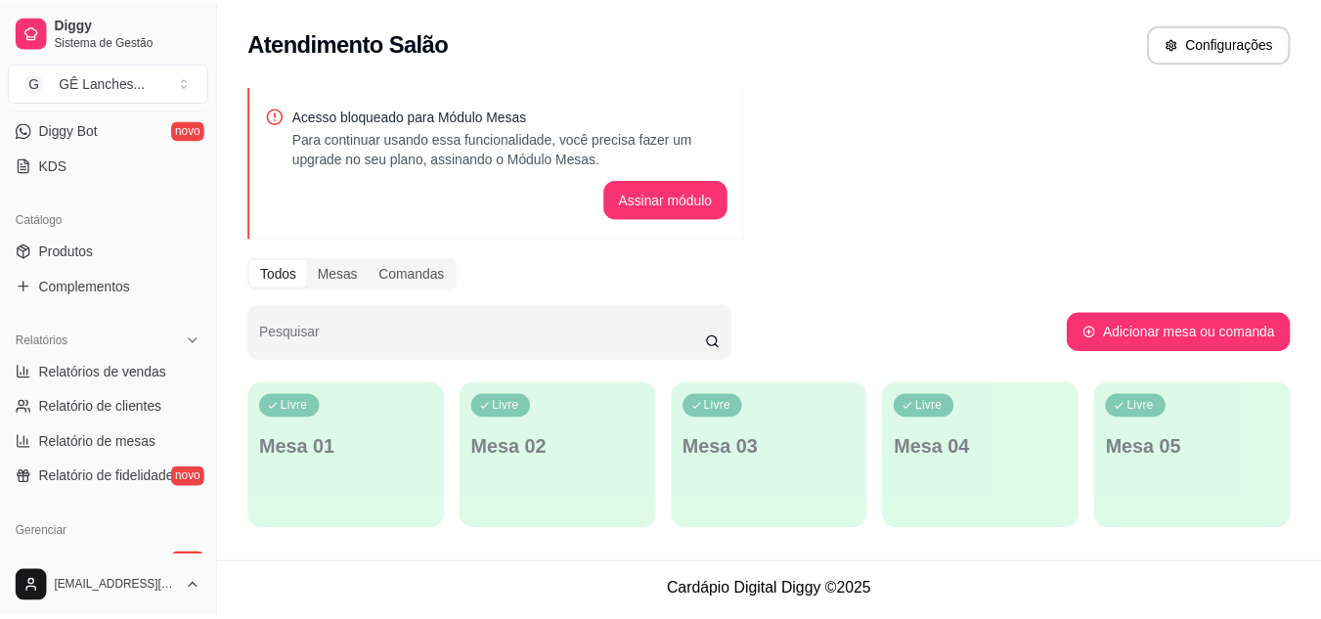
scroll to position [391, 0]
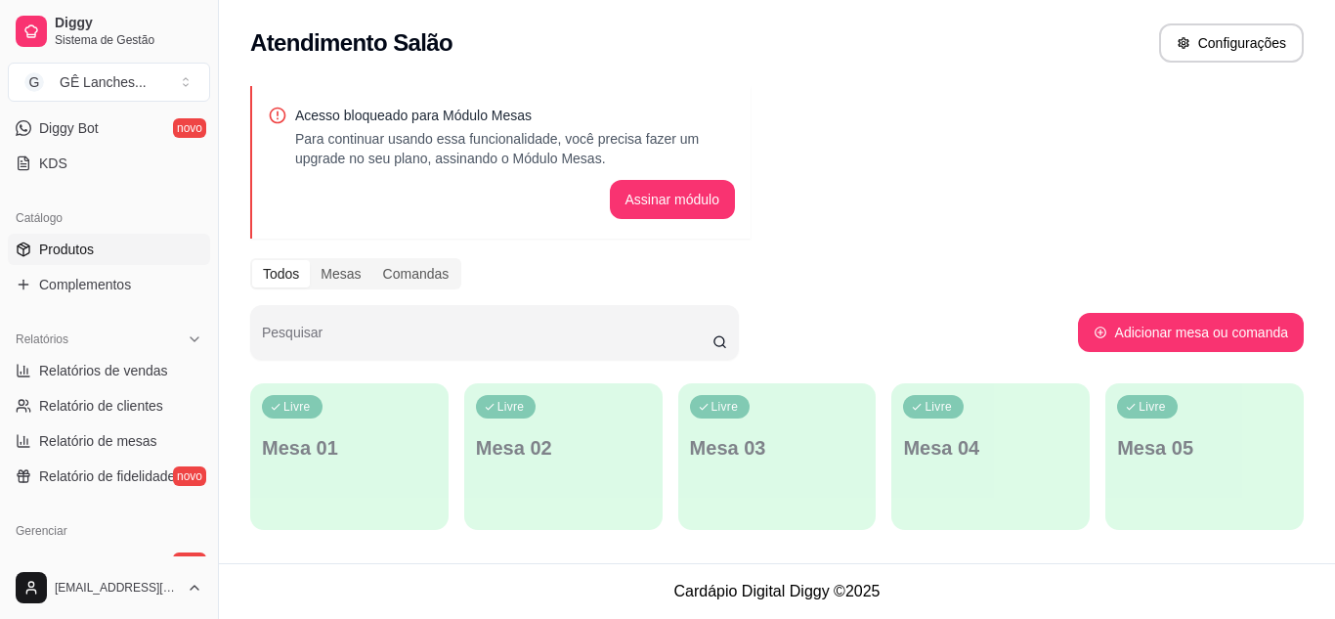
click at [72, 250] on span "Produtos" at bounding box center [66, 250] width 55 height 20
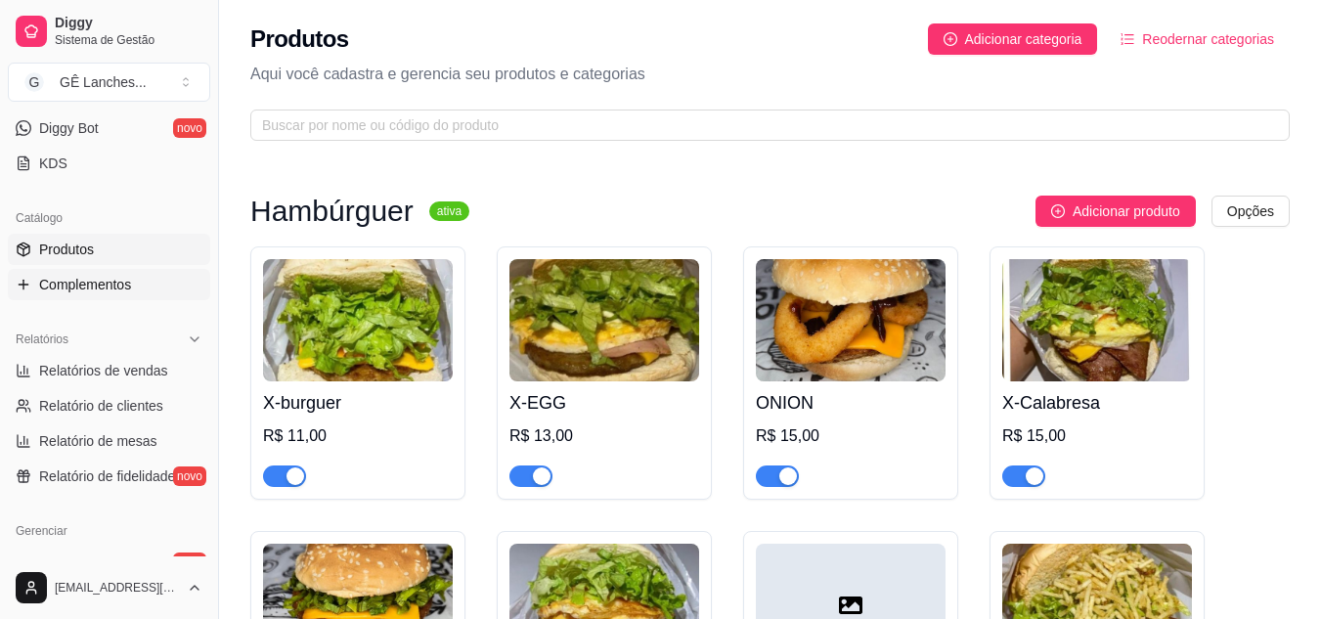
click at [73, 281] on span "Complementos" at bounding box center [85, 285] width 92 height 20
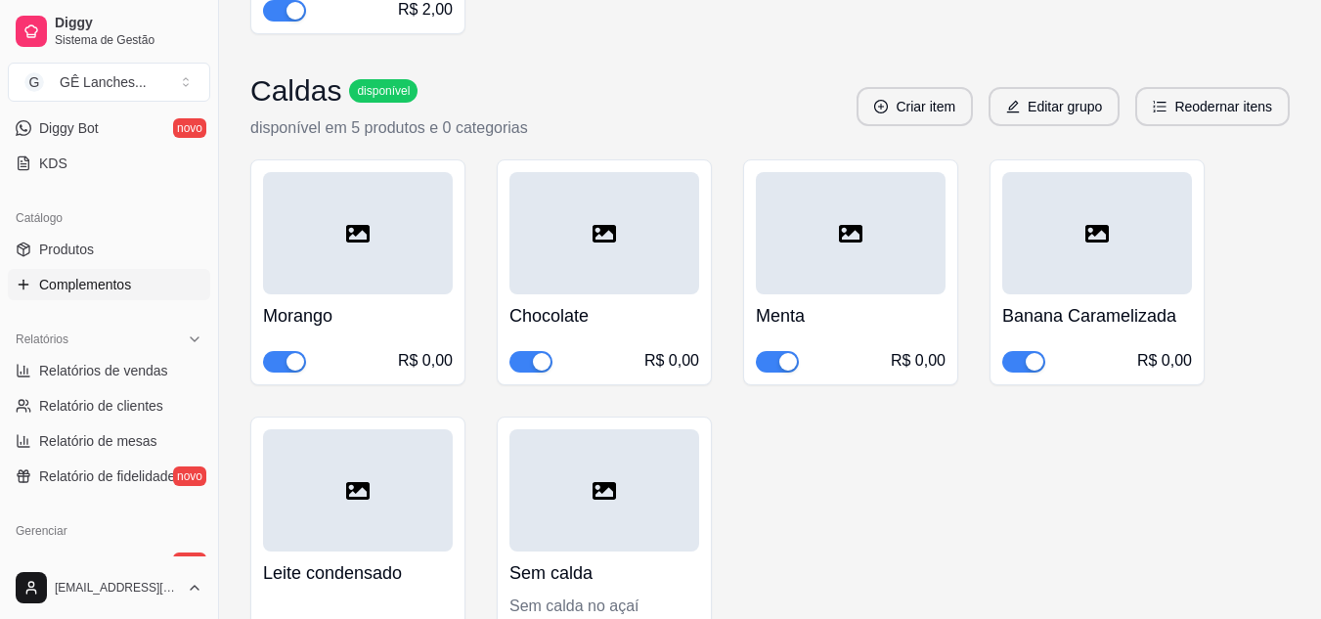
scroll to position [8603, 0]
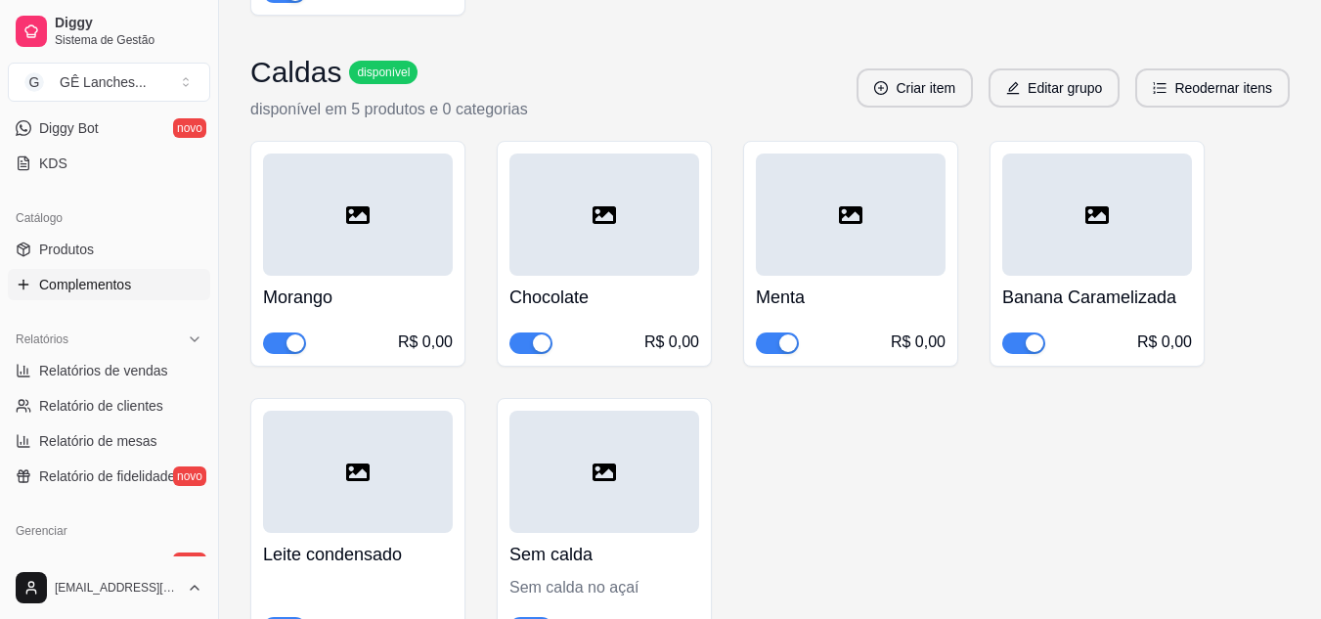
click at [275, 332] on span "button" at bounding box center [284, 343] width 43 height 22
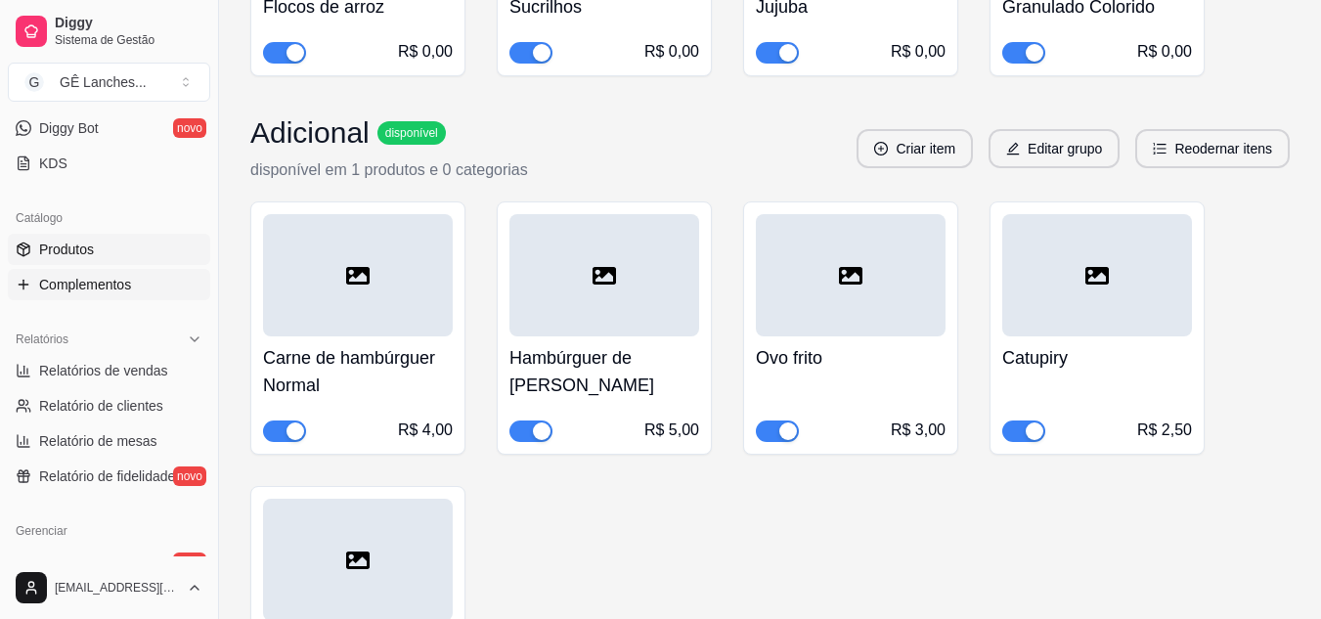
scroll to position [0, 0]
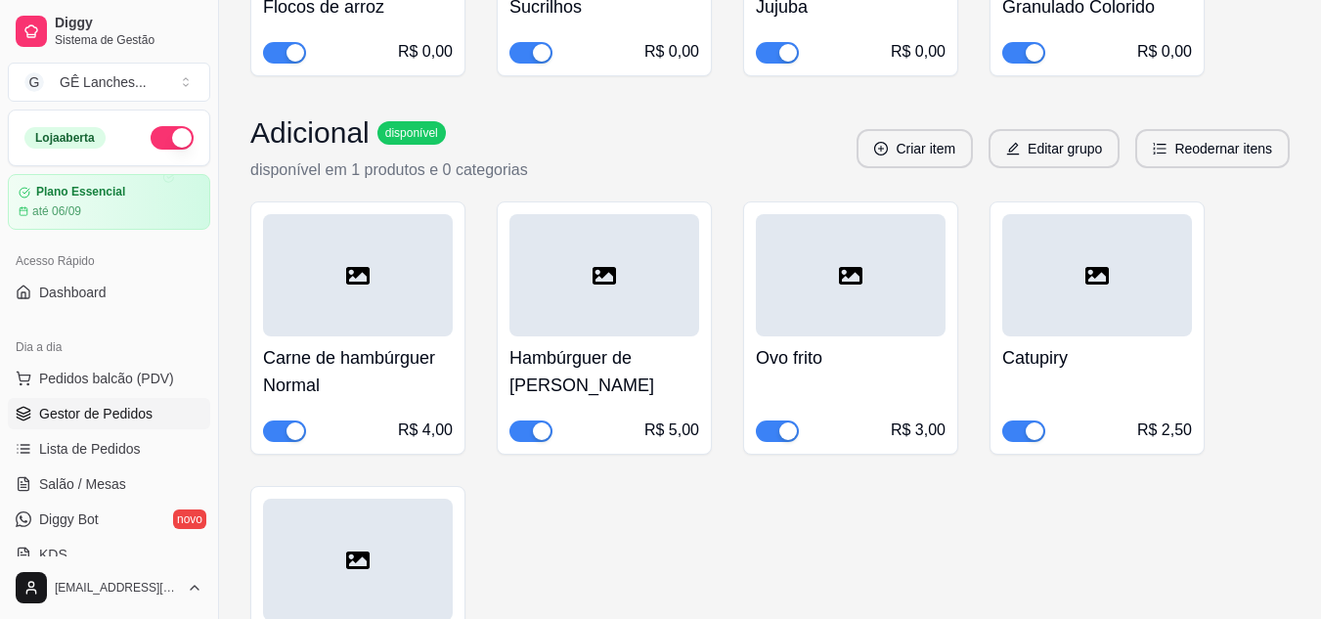
click at [115, 411] on span "Gestor de Pedidos" at bounding box center [95, 414] width 113 height 20
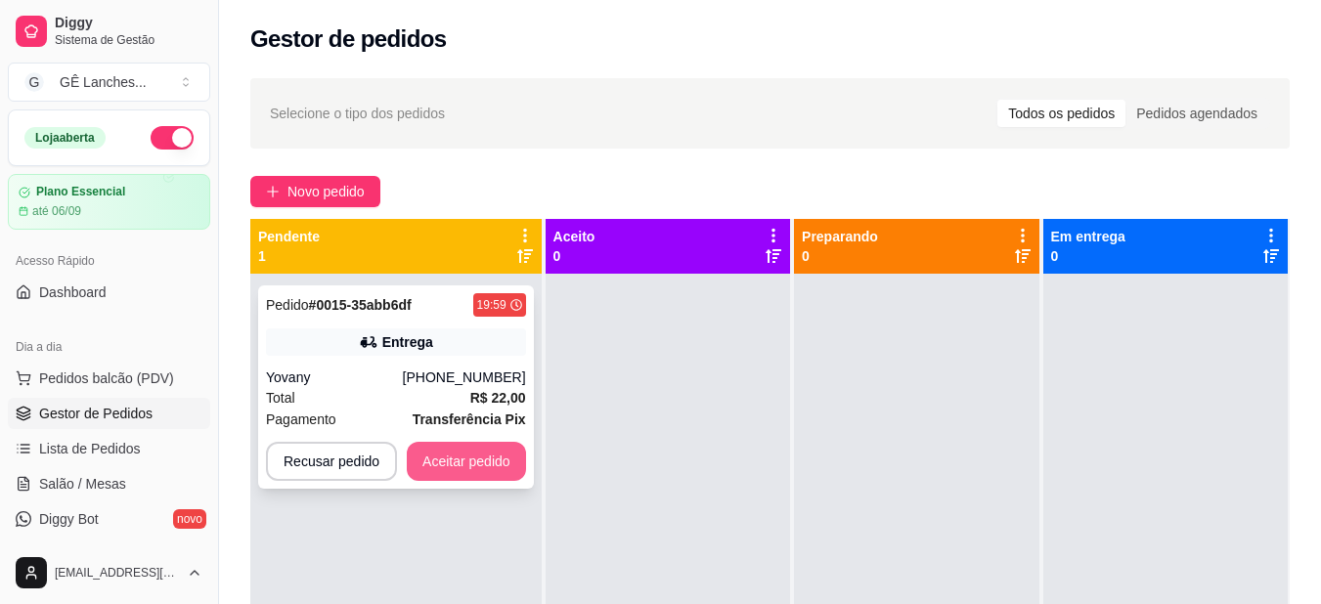
click at [482, 451] on button "Aceitar pedido" at bounding box center [466, 461] width 119 height 39
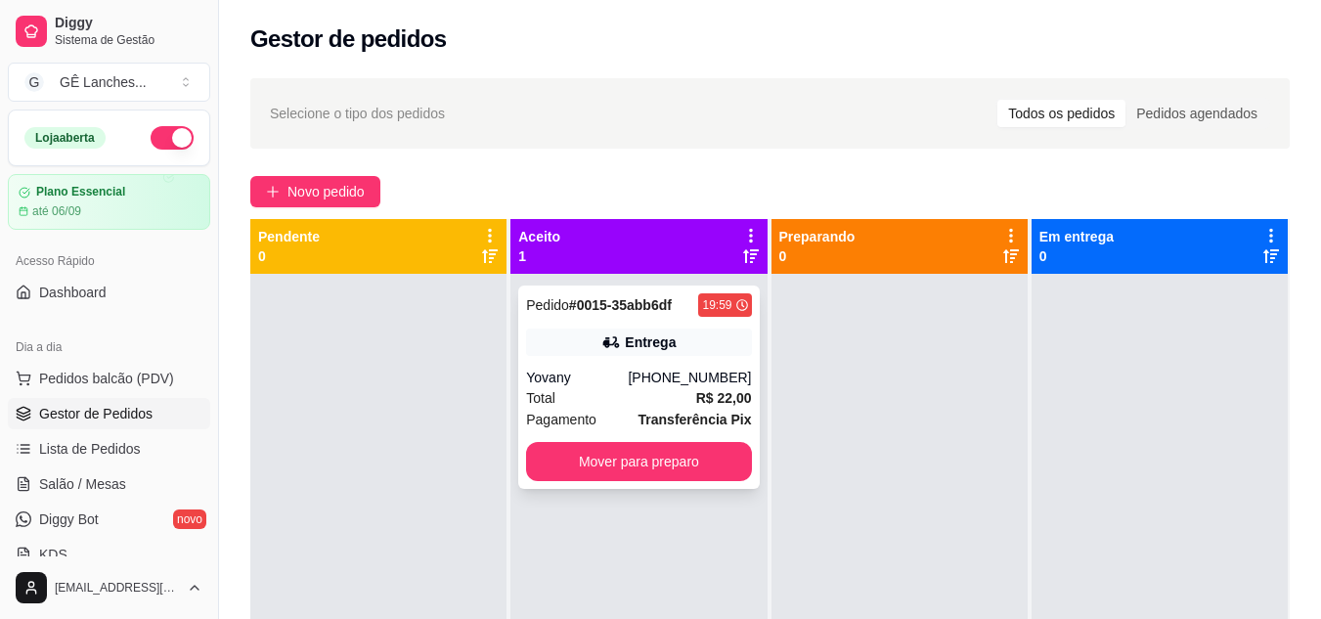
click at [680, 403] on div "Total R$ 22,00" at bounding box center [638, 398] width 225 height 22
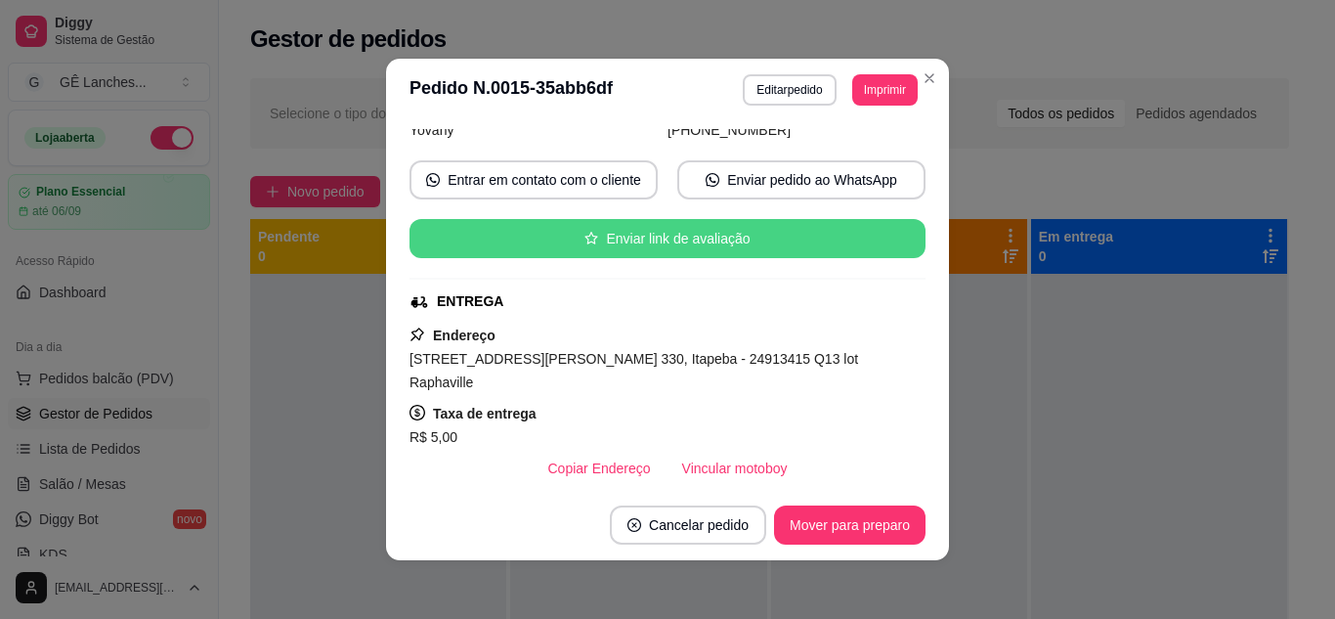
scroll to position [293, 0]
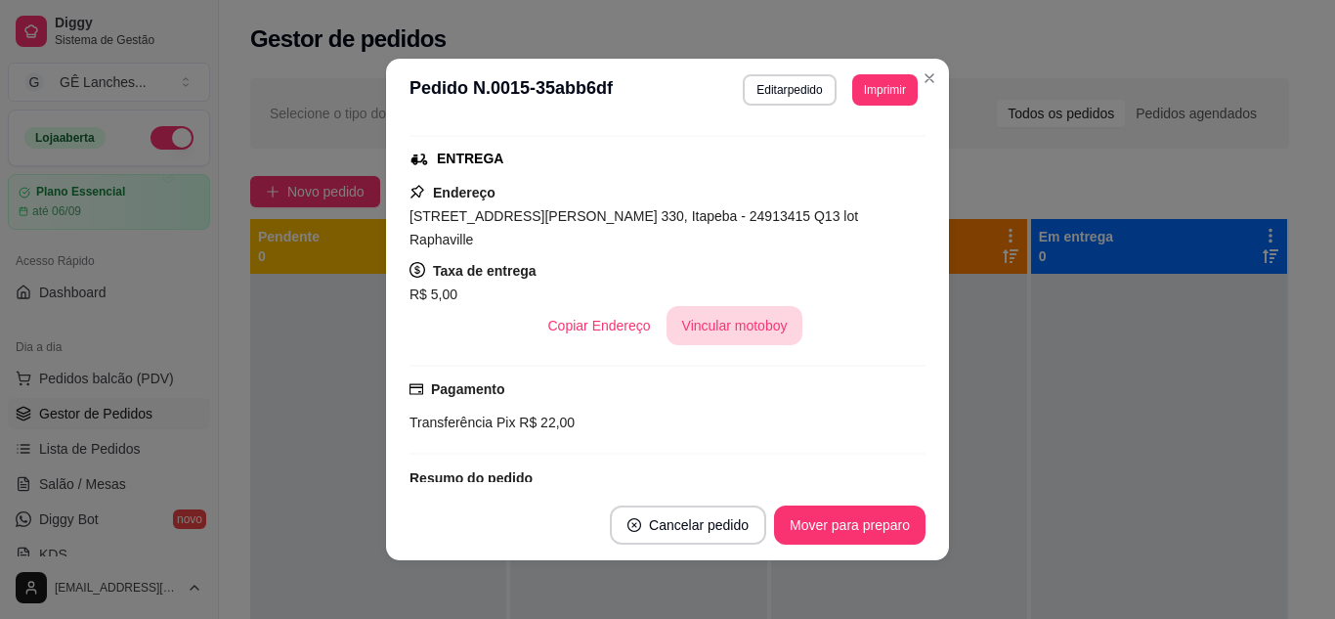
click at [720, 311] on button "Vincular motoboy" at bounding box center [735, 325] width 137 height 39
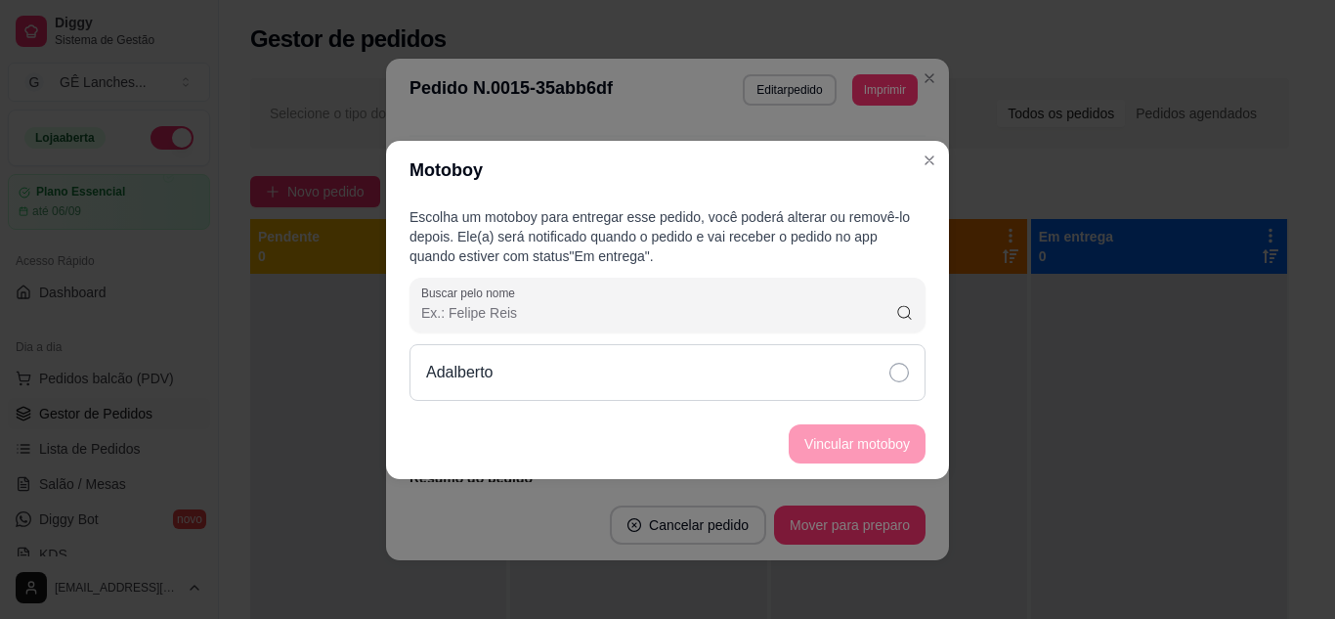
click at [900, 373] on icon at bounding box center [900, 373] width 20 height 20
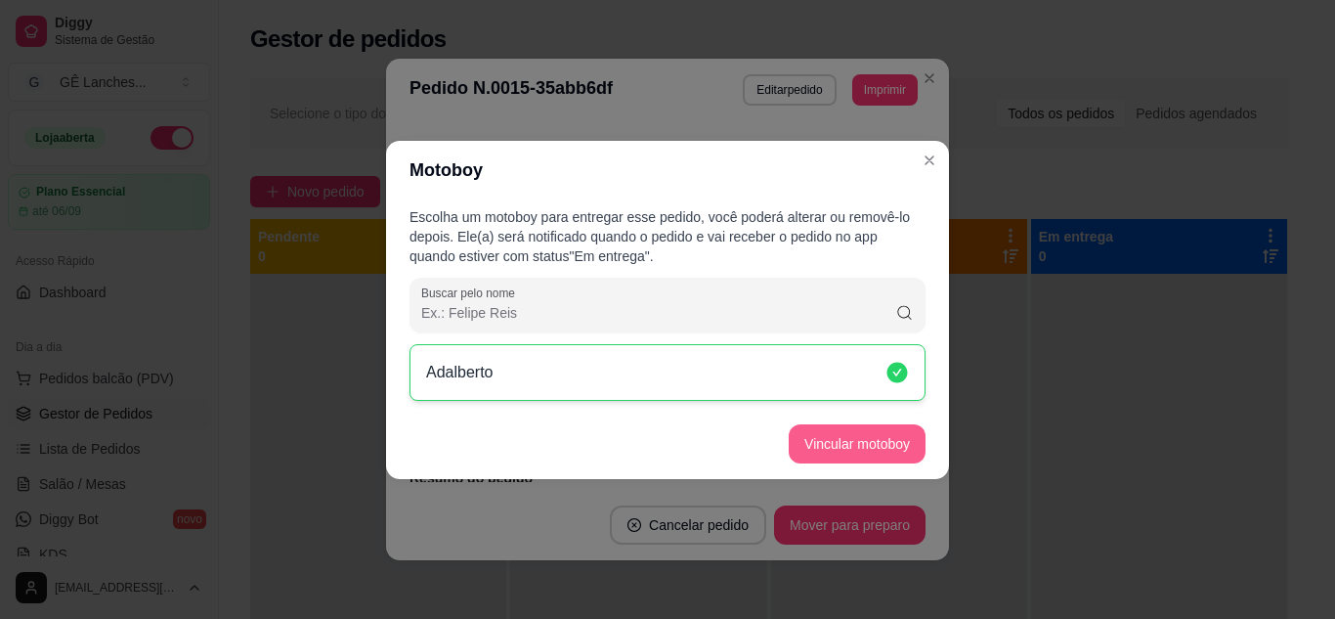
click at [912, 445] on button "Vincular motoboy" at bounding box center [857, 443] width 137 height 39
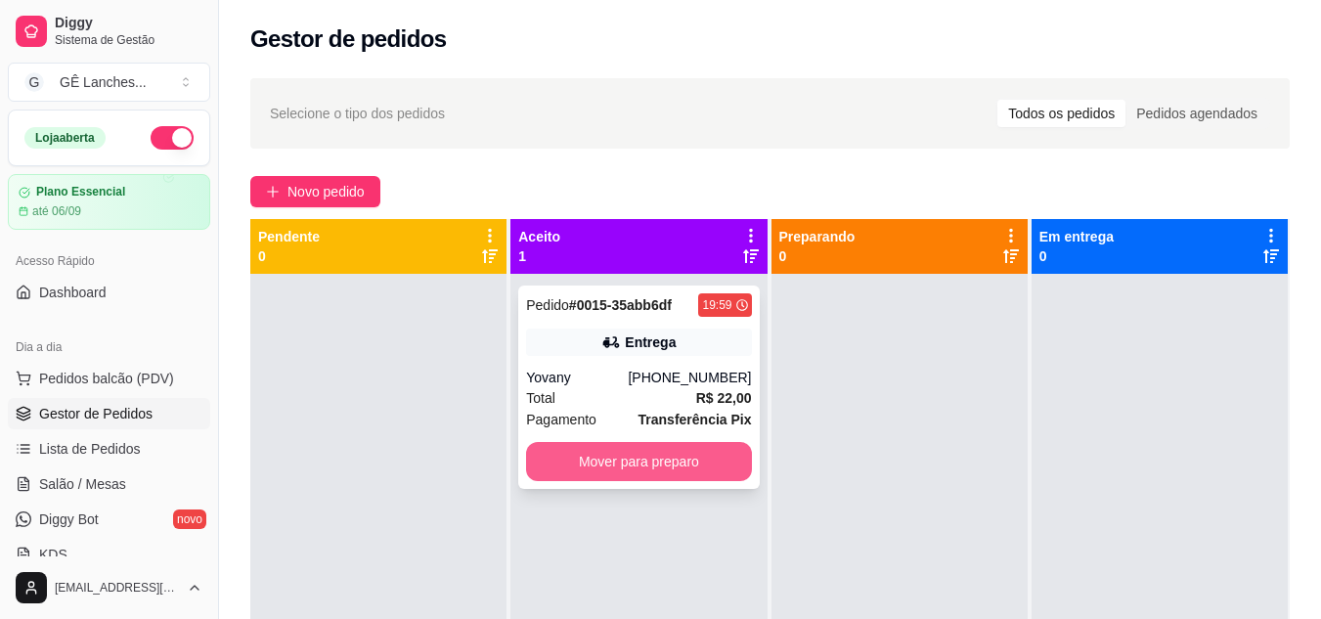
click at [611, 461] on button "Mover para preparo" at bounding box center [638, 461] width 225 height 39
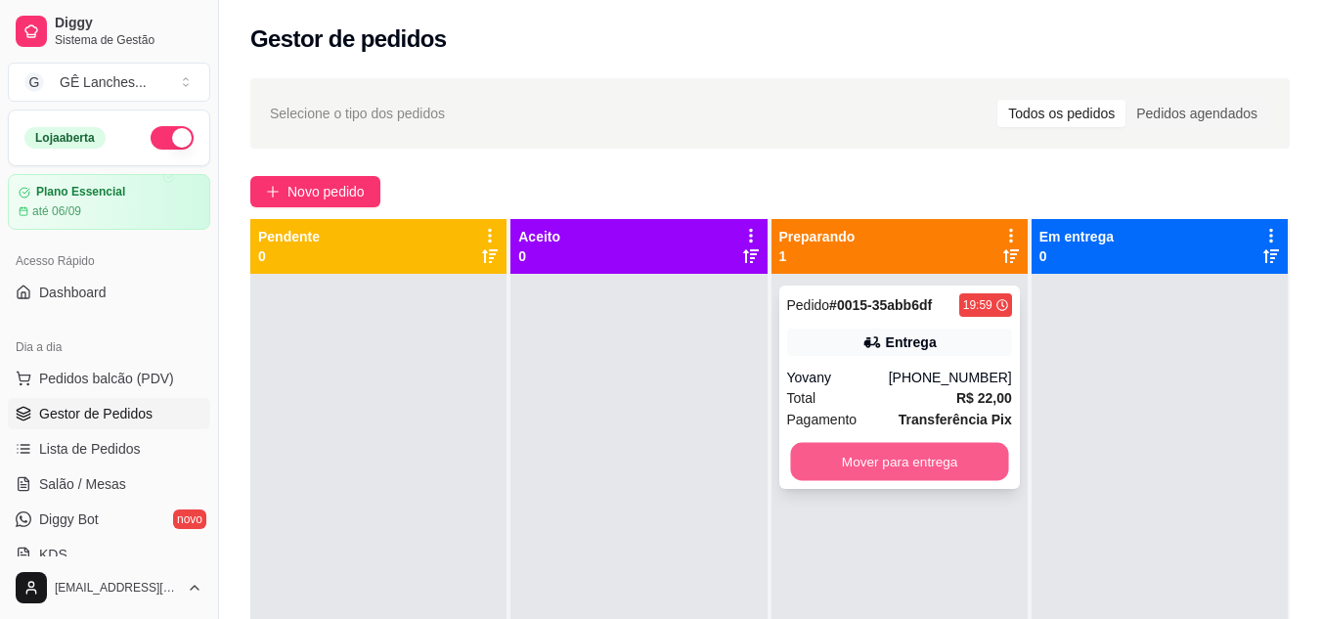
click at [893, 458] on button "Mover para entrega" at bounding box center [899, 462] width 218 height 38
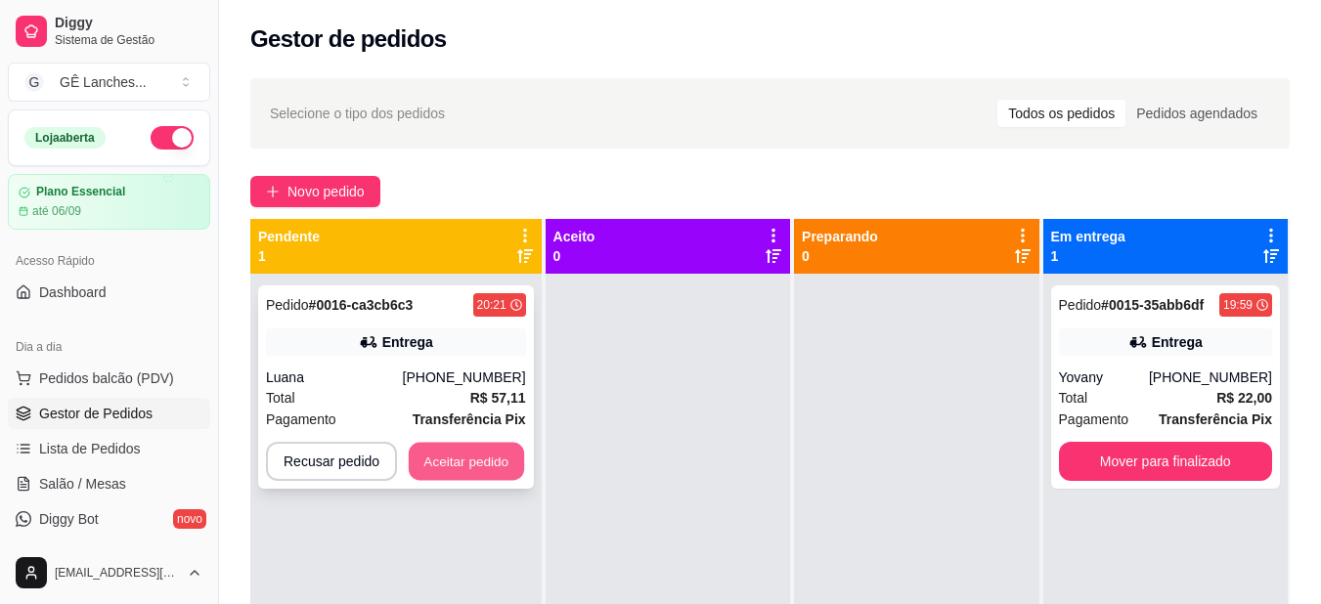
click at [480, 456] on button "Aceitar pedido" at bounding box center [466, 462] width 115 height 38
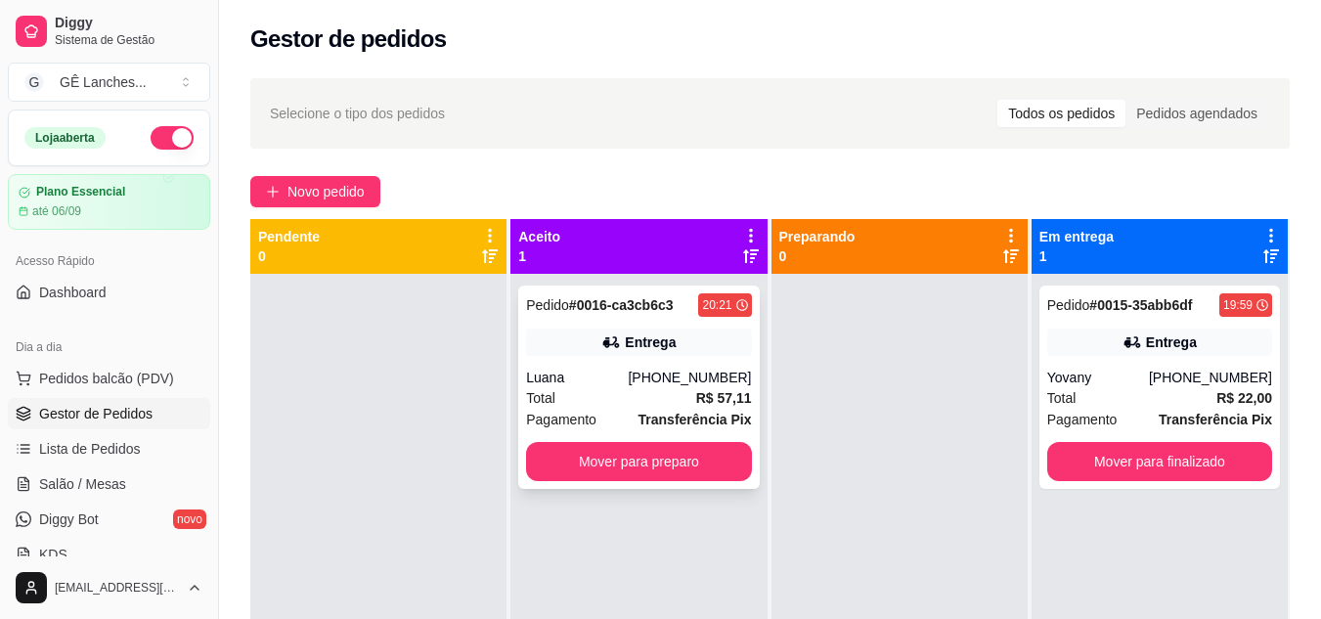
click at [635, 410] on div "Pagamento Transferência Pix" at bounding box center [638, 420] width 225 height 22
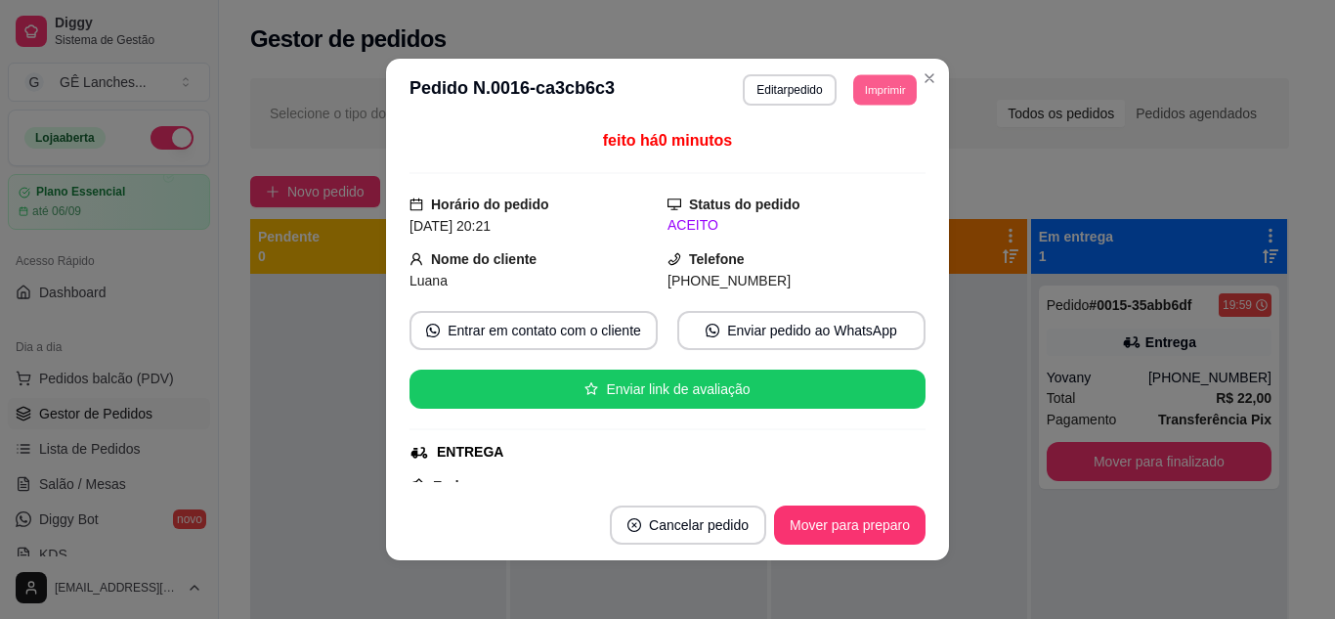
click at [880, 81] on button "Imprimir" at bounding box center [885, 89] width 64 height 30
click at [875, 161] on button "IMPRESSORA" at bounding box center [841, 158] width 142 height 31
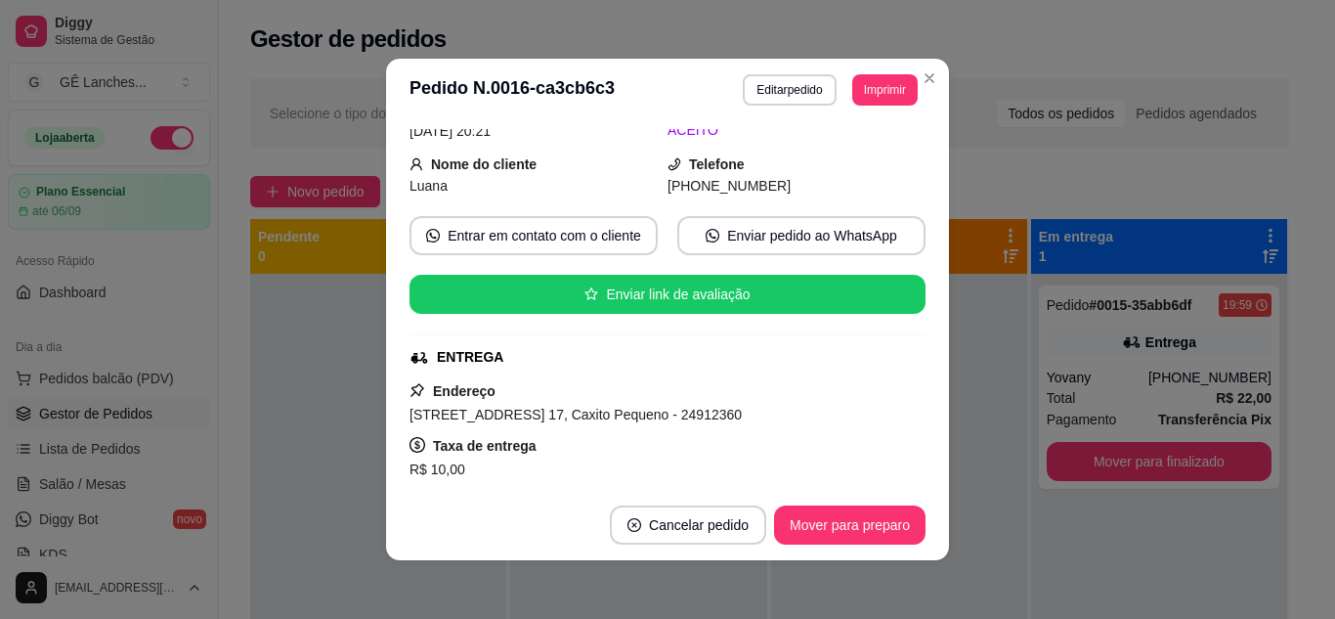
scroll to position [196, 0]
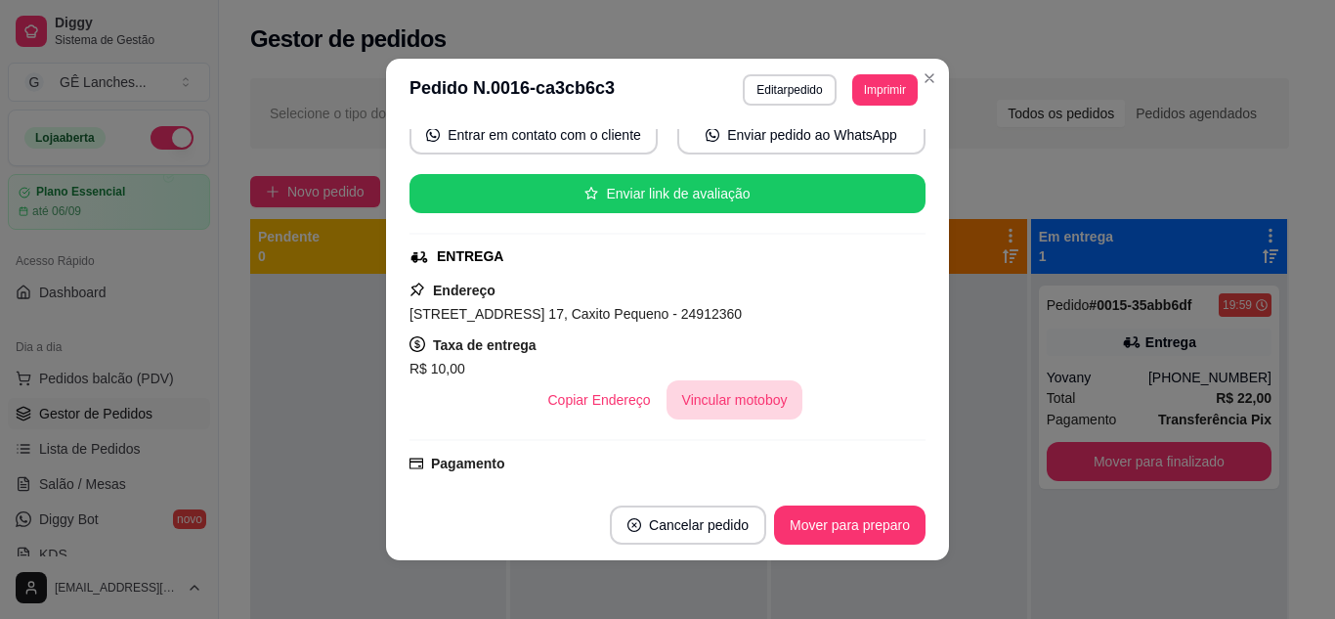
click at [742, 399] on button "Vincular motoboy" at bounding box center [735, 399] width 137 height 39
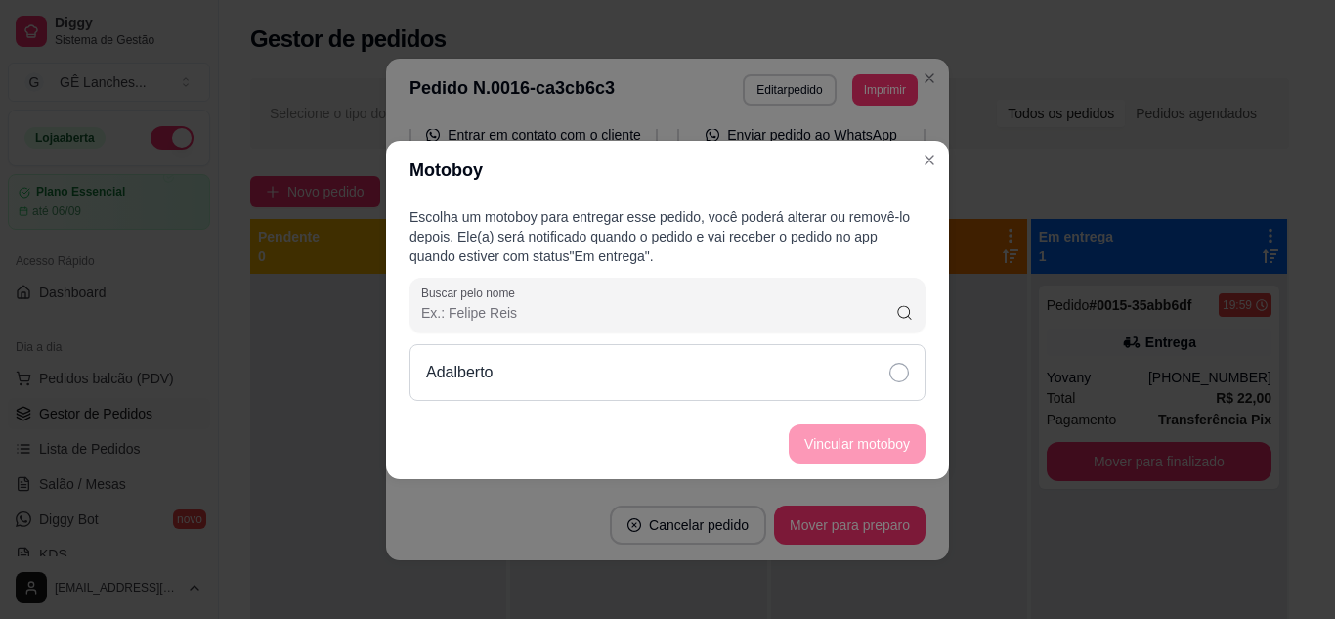
click at [904, 371] on icon at bounding box center [900, 373] width 20 height 20
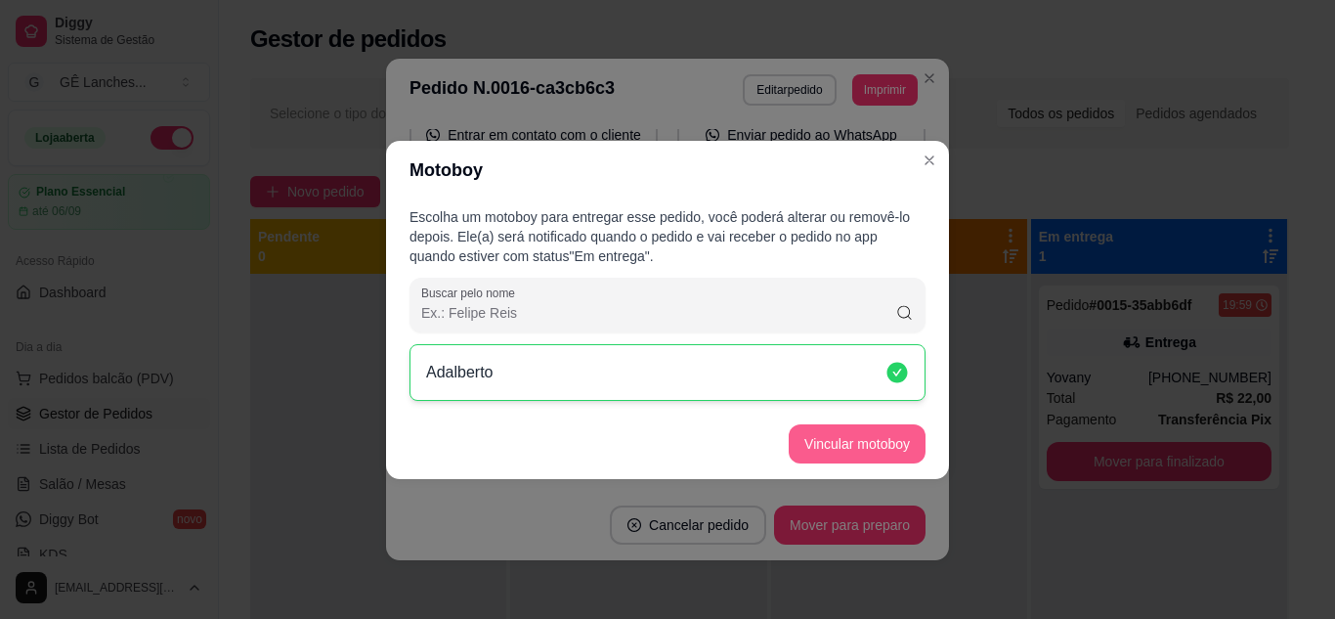
click at [901, 432] on button "Vincular motoboy" at bounding box center [857, 443] width 137 height 39
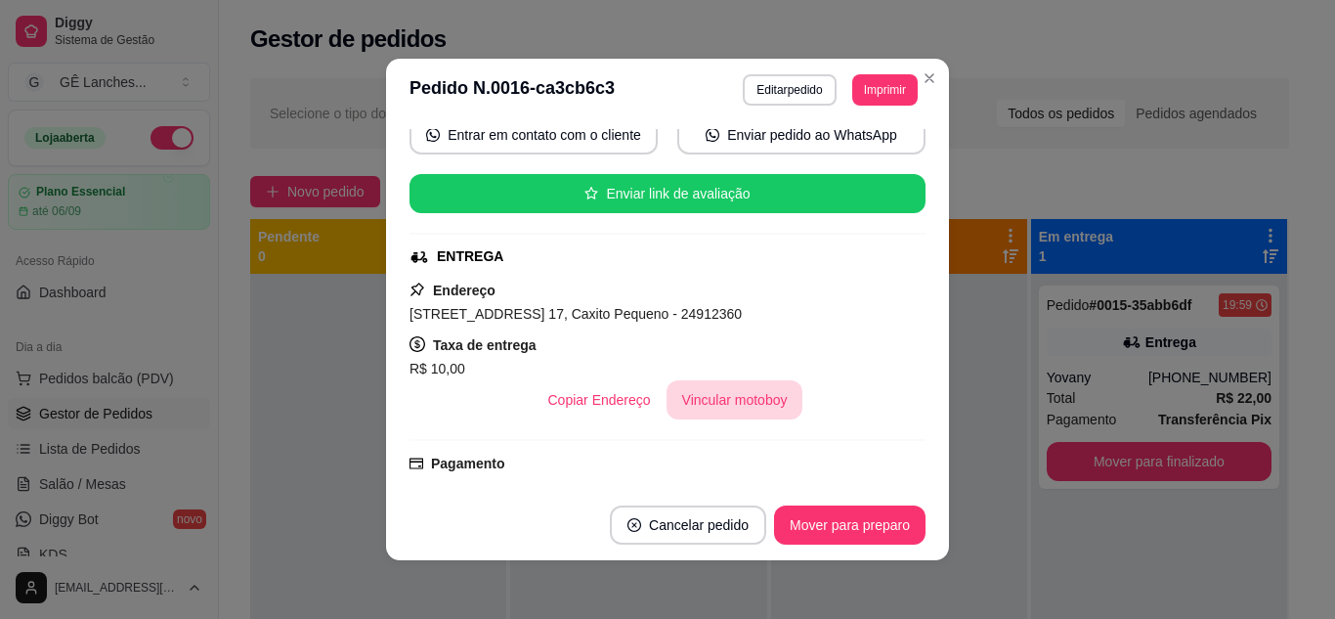
click at [711, 390] on button "Vincular motoboy" at bounding box center [735, 399] width 137 height 39
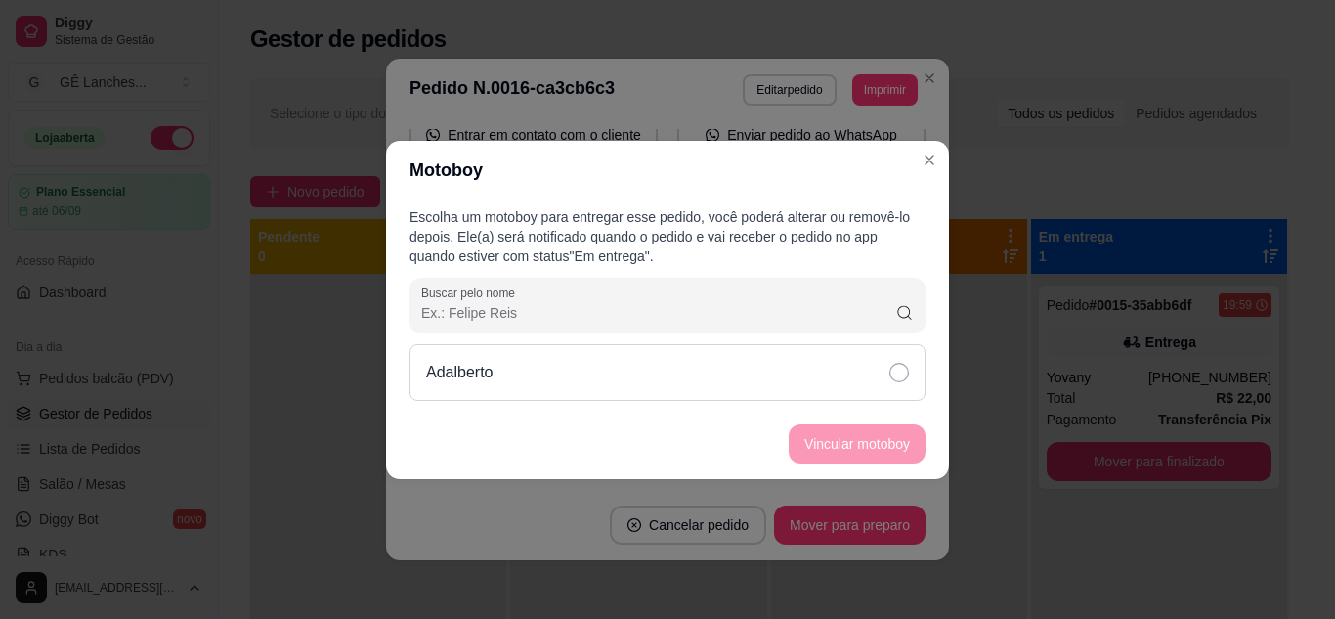
click at [898, 370] on icon at bounding box center [900, 373] width 20 height 20
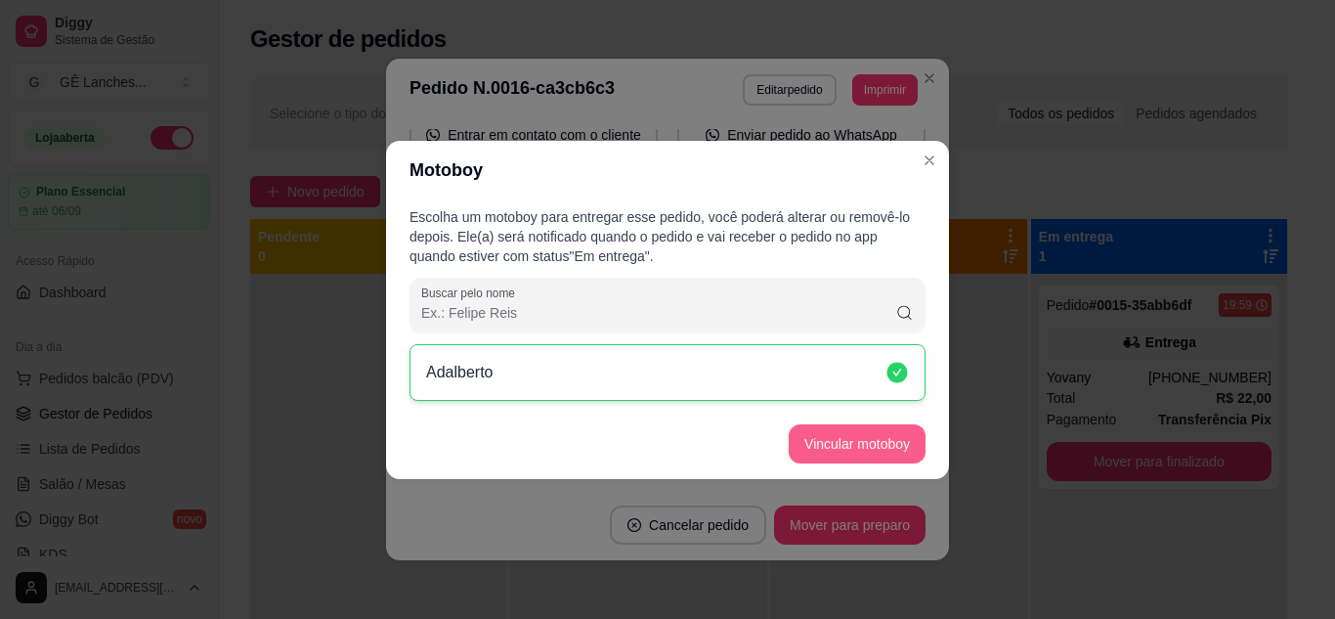
click at [878, 439] on button "Vincular motoboy" at bounding box center [857, 443] width 137 height 39
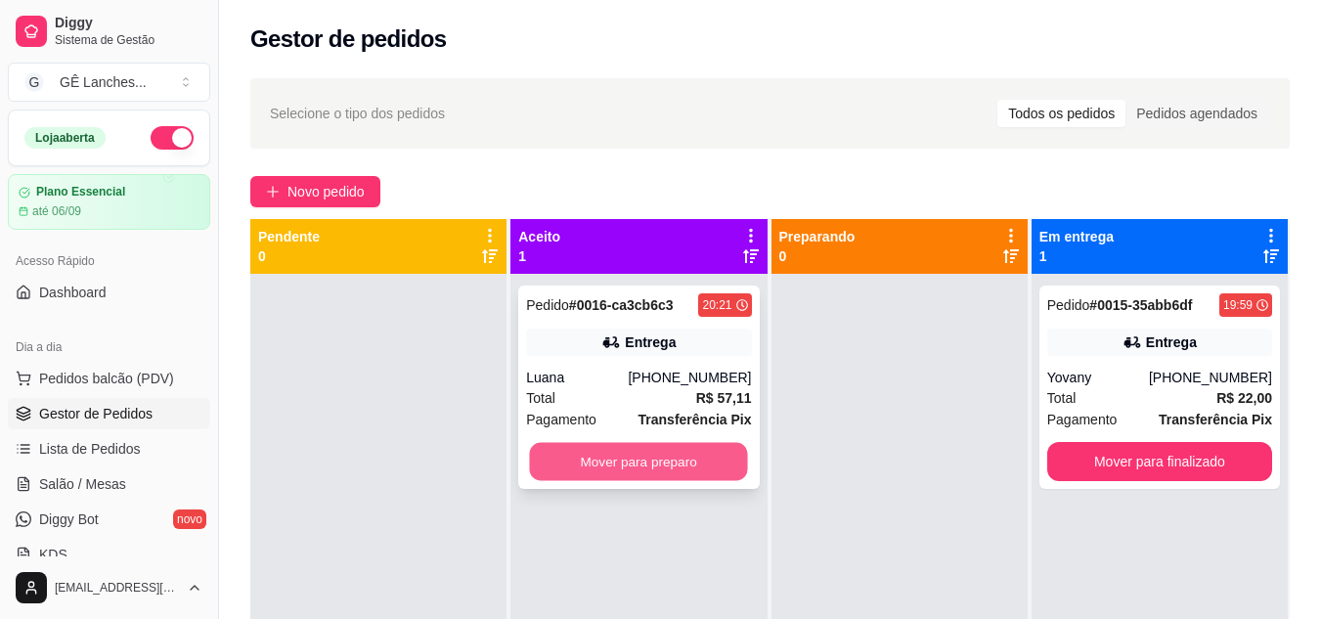
click at [580, 464] on button "Mover para preparo" at bounding box center [639, 462] width 218 height 38
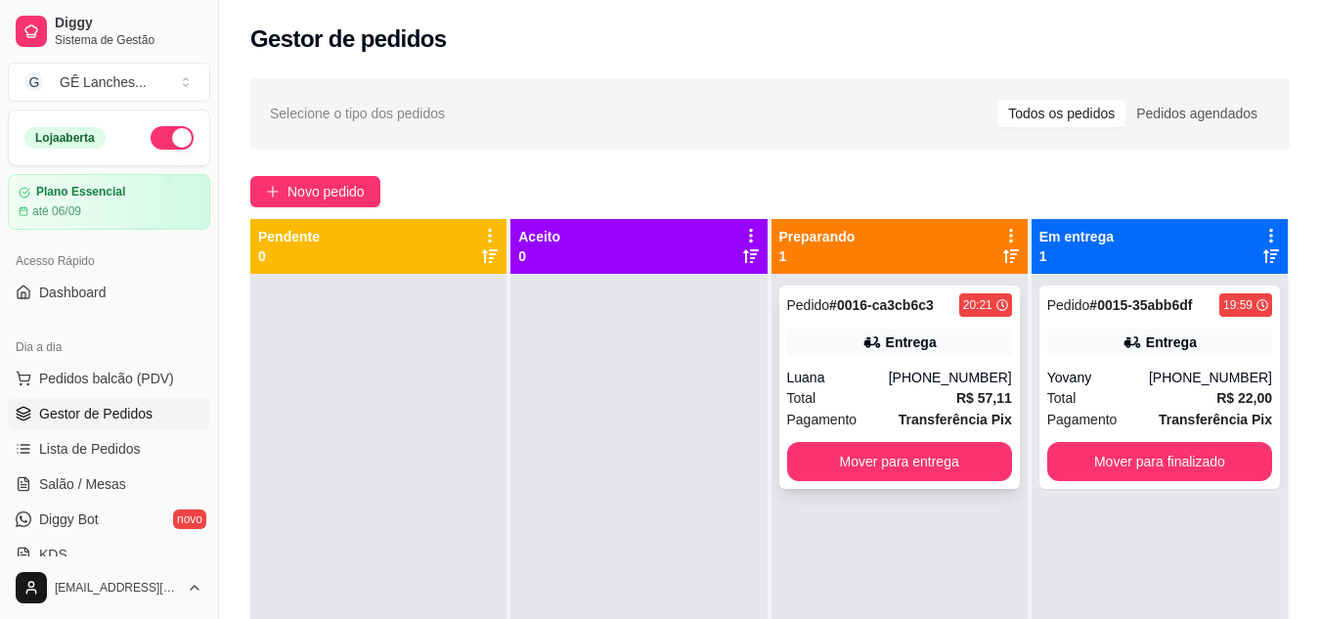
click at [930, 402] on div "Total R$ 57,11" at bounding box center [899, 398] width 225 height 22
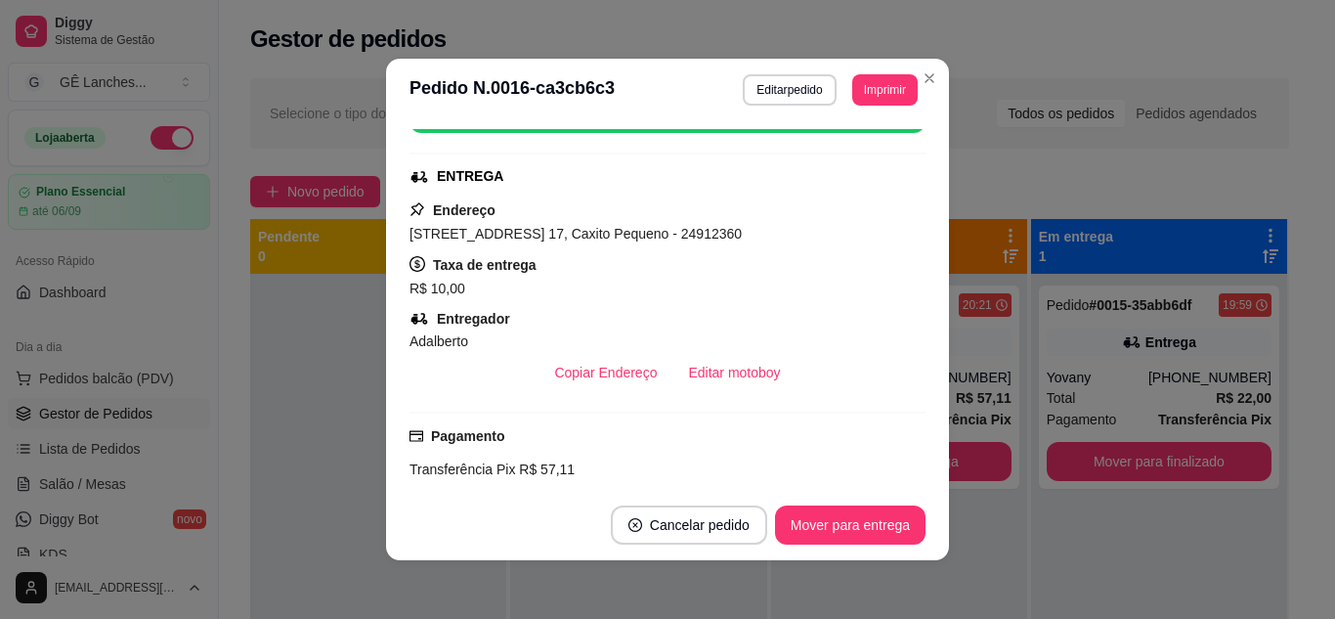
scroll to position [293, 0]
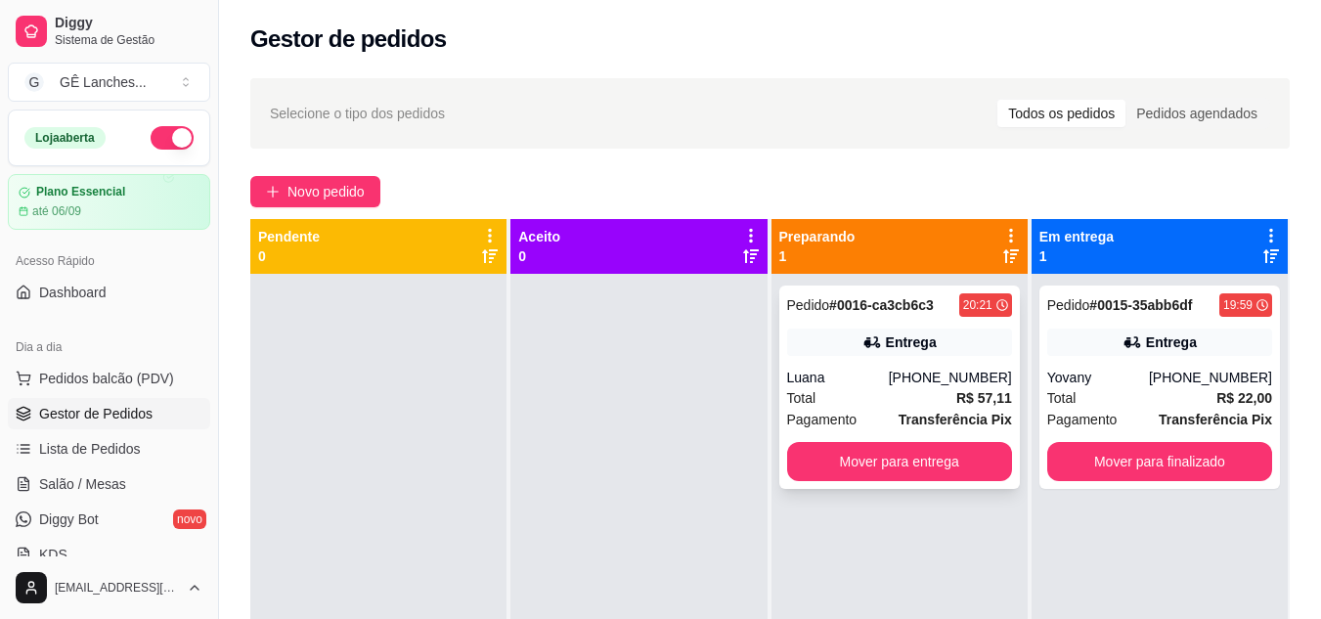
click at [908, 393] on div "Total R$ 57,11" at bounding box center [899, 398] width 225 height 22
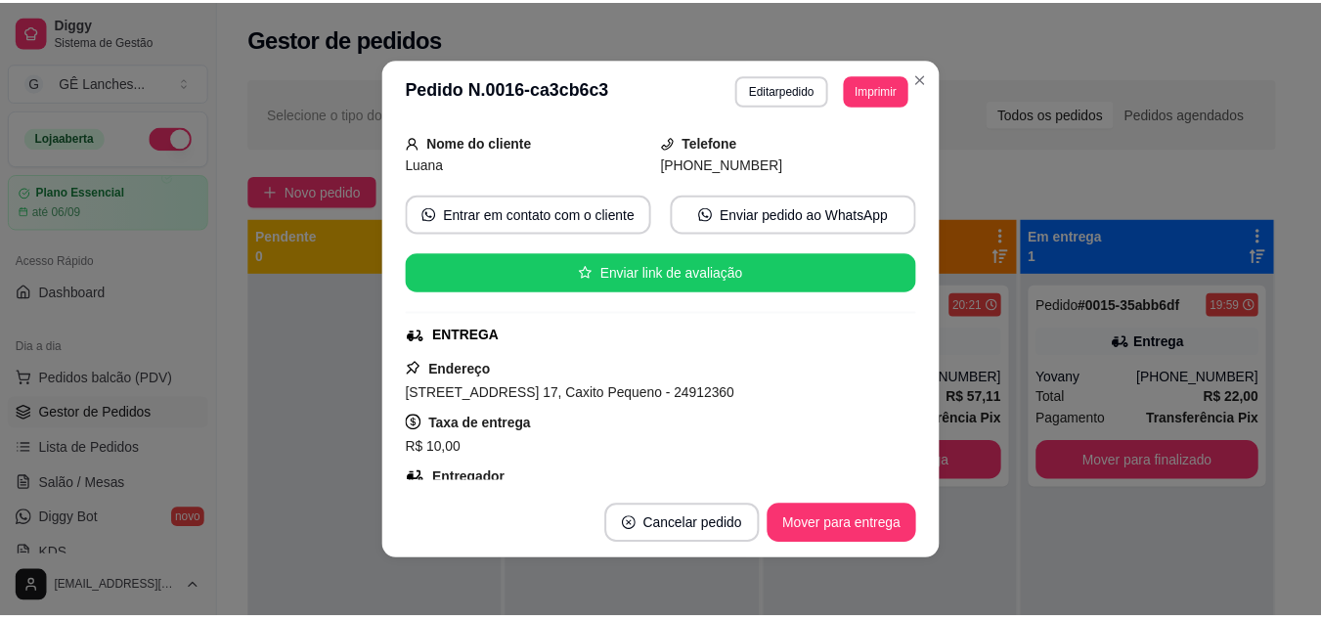
scroll to position [196, 0]
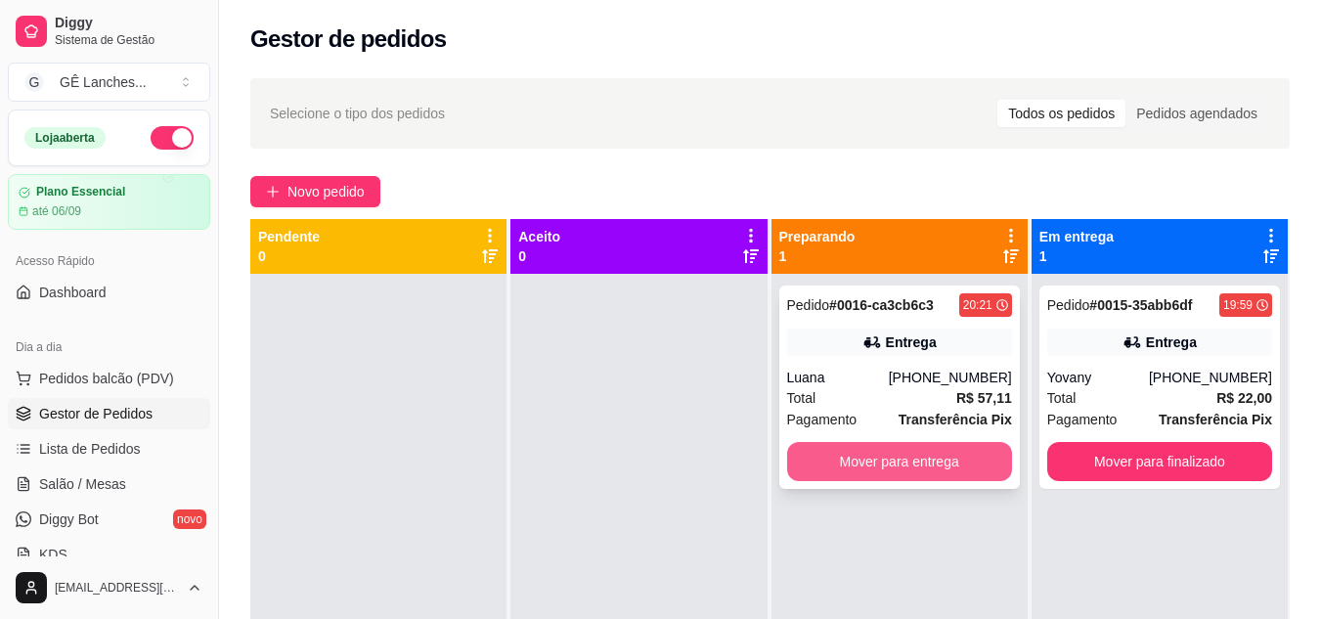
click at [827, 459] on button "Mover para entrega" at bounding box center [899, 461] width 225 height 39
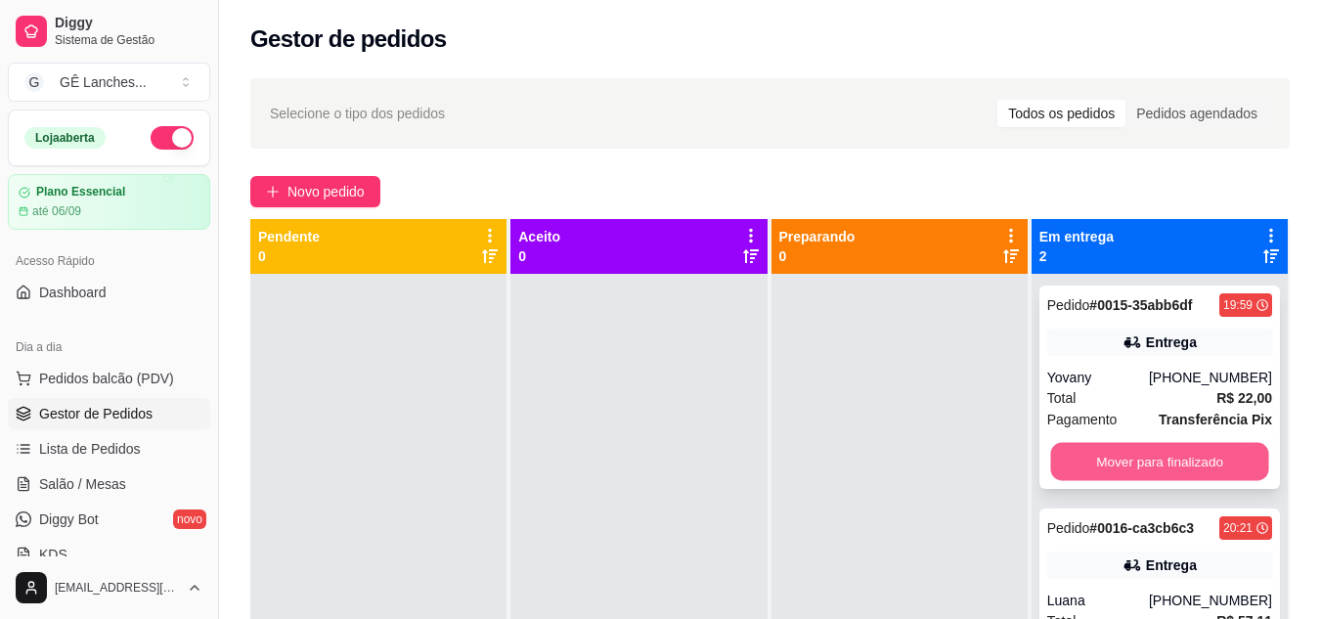
click at [1104, 458] on button "Mover para finalizado" at bounding box center [1159, 462] width 218 height 38
